Goal: Information Seeking & Learning: Learn about a topic

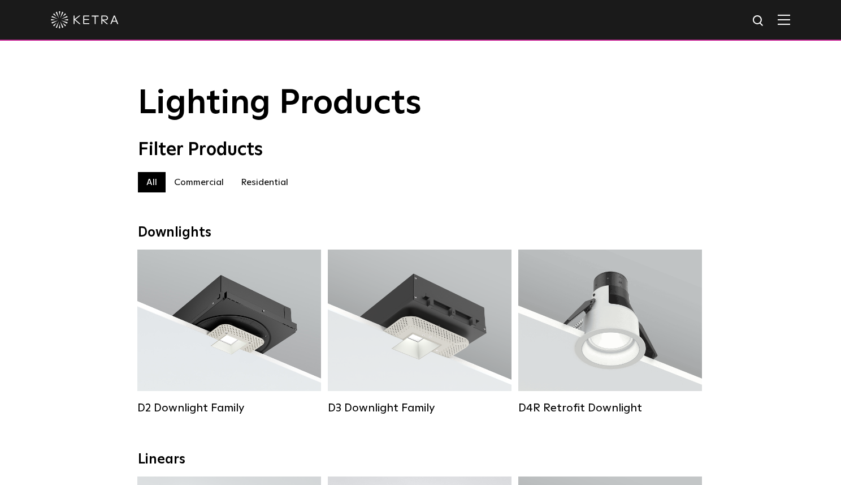
click at [264, 179] on label "Residential" at bounding box center [264, 182] width 64 height 20
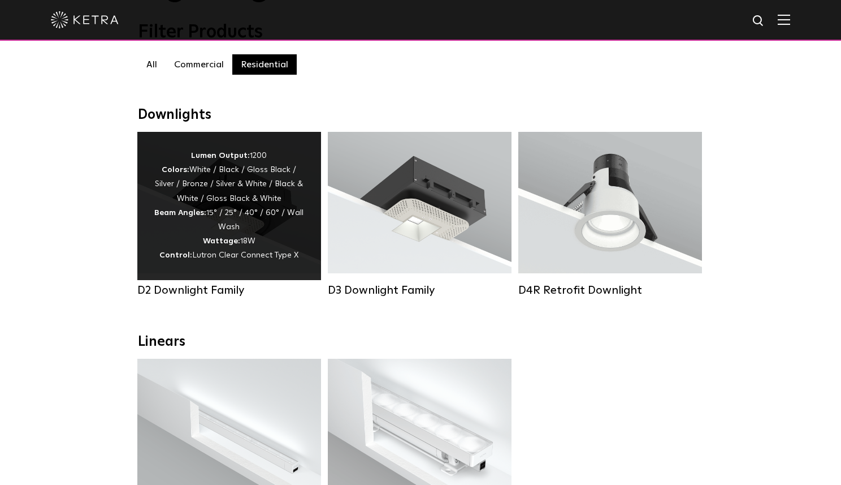
scroll to position [118, 0]
click at [211, 234] on div "Lumen Output: 1200 Colors: White / Black / Gloss Black / Silver / Bronze / Silv…" at bounding box center [229, 205] width 150 height 114
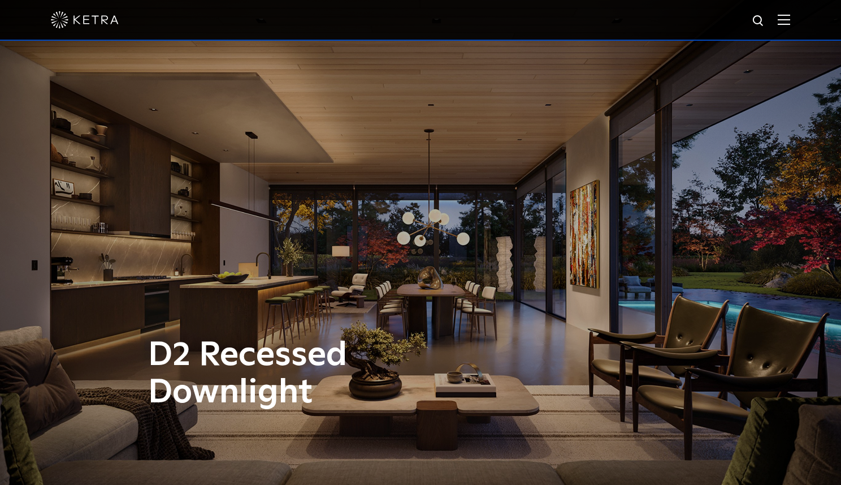
scroll to position [1, 0]
